Goal: Manage account settings

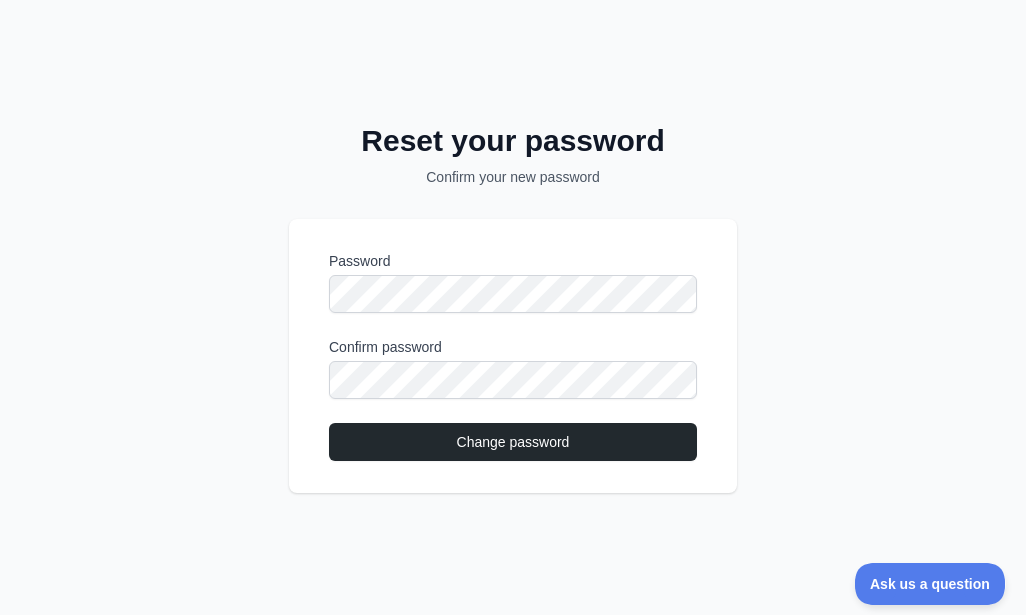
click at [634, 463] on div "Password Confirm password Change password" at bounding box center [513, 356] width 448 height 274
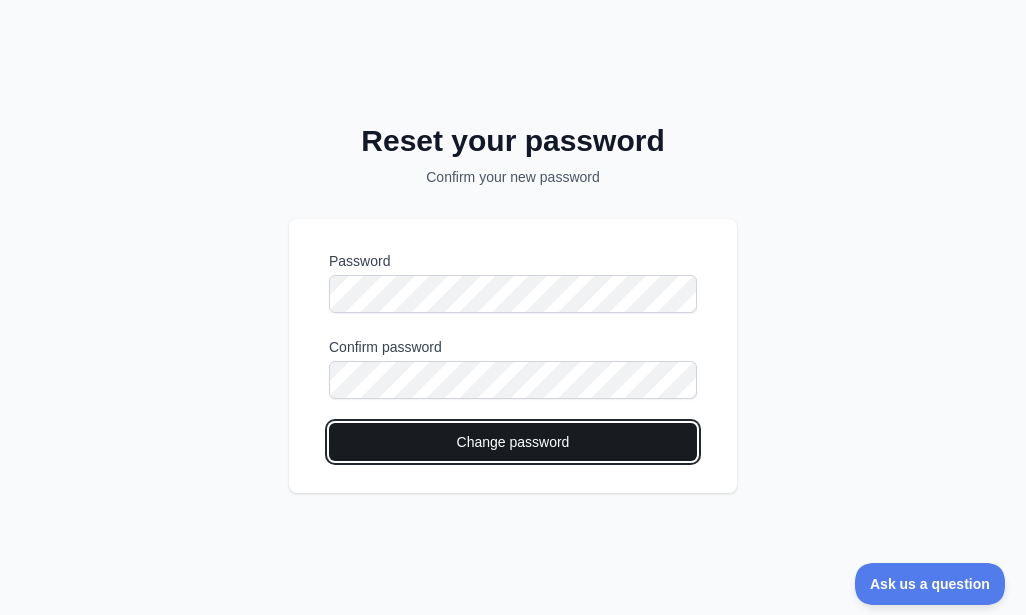
click at [634, 447] on button "Change password" at bounding box center [513, 442] width 368 height 38
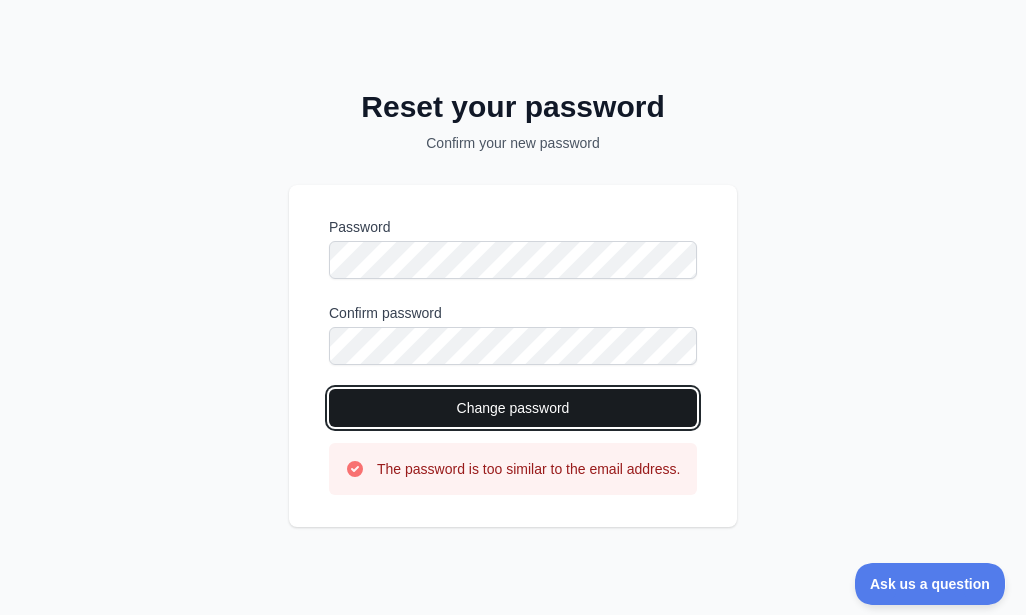
click at [469, 389] on button "Change password" at bounding box center [513, 408] width 368 height 38
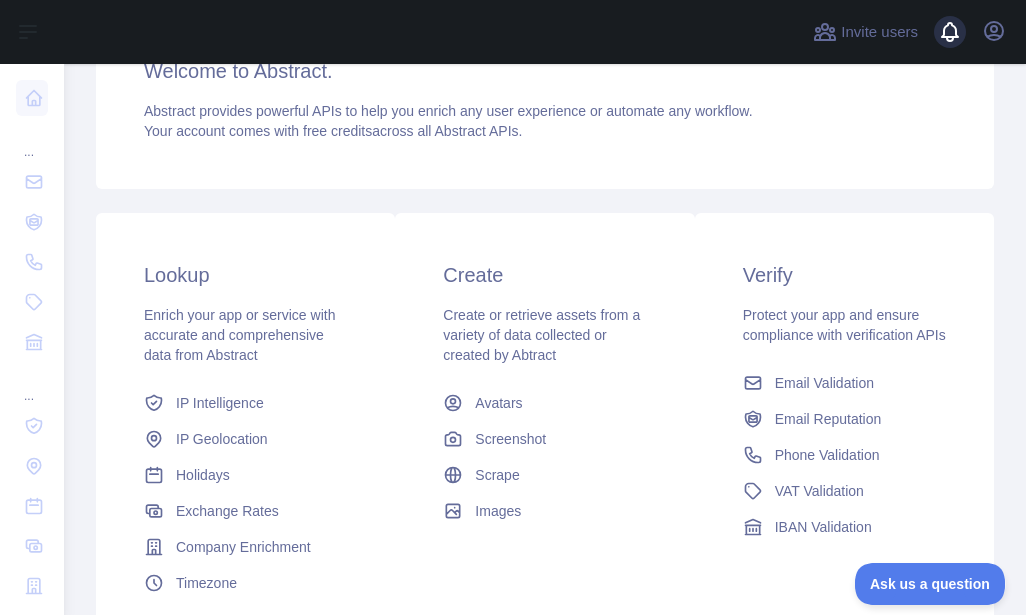
scroll to position [200, 0]
